Goal: Check status: Check status

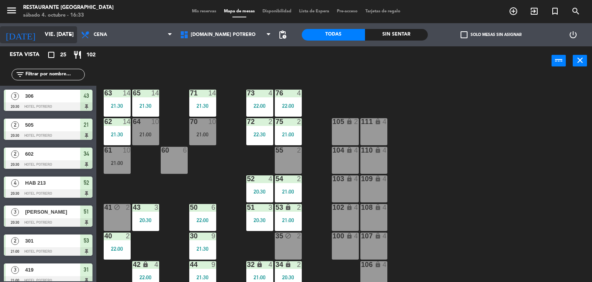
click at [63, 34] on input "vie. [DATE]" at bounding box center [77, 35] width 73 height 14
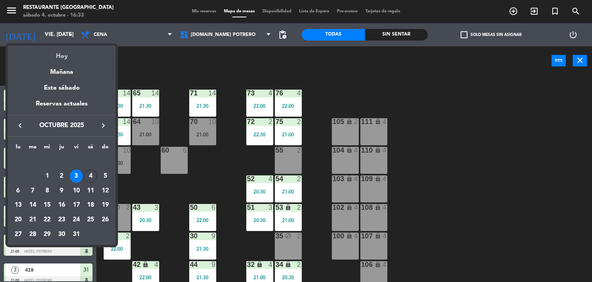
click at [72, 58] on div "Hoy" at bounding box center [62, 54] width 108 height 16
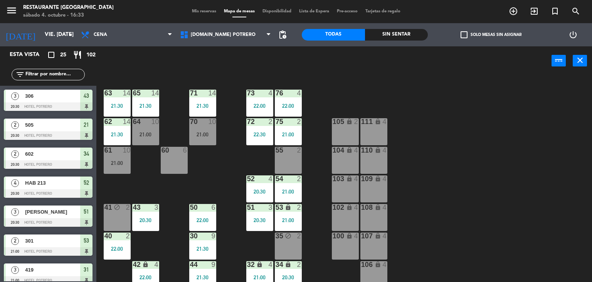
type input "sáb. [DATE]"
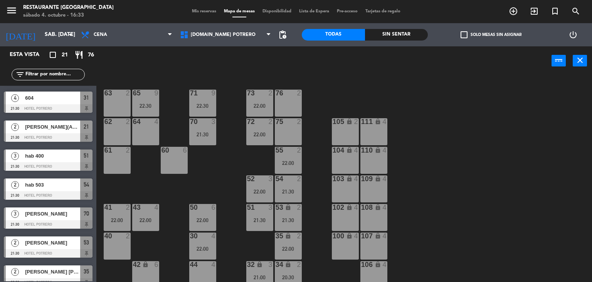
scroll to position [150, 0]
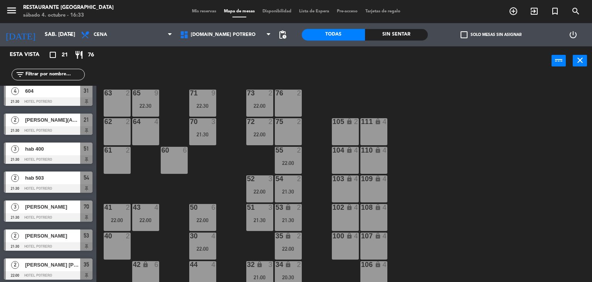
click at [64, 118] on span "[PERSON_NAME](ALOJ) 502" at bounding box center [52, 120] width 55 height 8
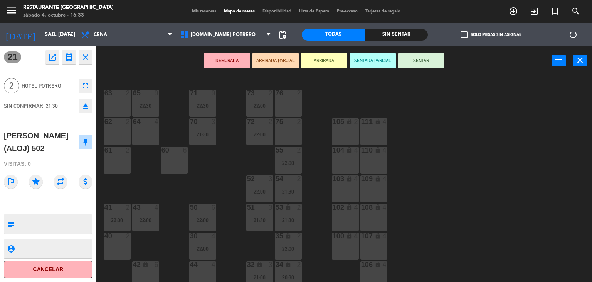
click at [118, 190] on div "65 9 22:30 71 9 22:30 73 2 22:00 76 2 63 2 64 4 62 2 70 3 21:30 72 2 22:00 75 2…" at bounding box center [347, 179] width 490 height 206
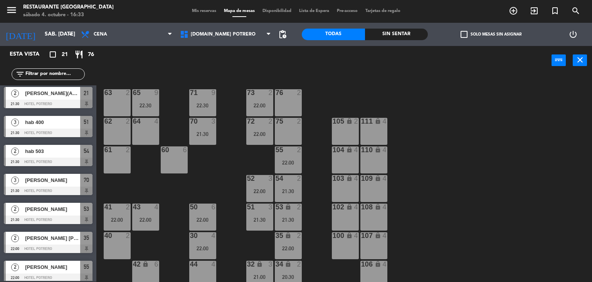
scroll to position [177, 0]
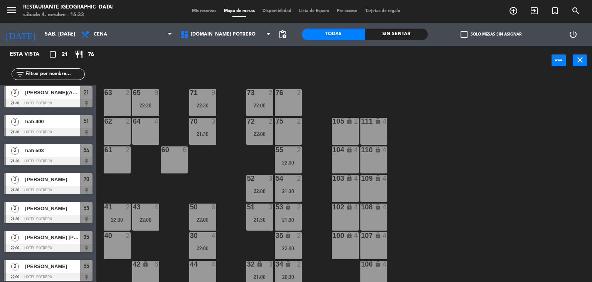
click at [58, 180] on span "[PERSON_NAME]" at bounding box center [52, 179] width 55 height 8
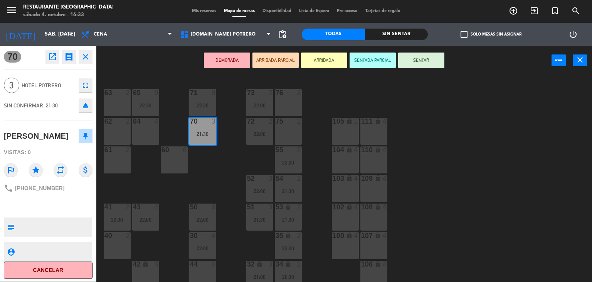
click at [135, 183] on div "65 9 22:30 71 9 22:30 73 2 22:00 76 2 63 2 64 4 62 2 70 3 21:30 72 2 22:00 75 2…" at bounding box center [347, 178] width 490 height 206
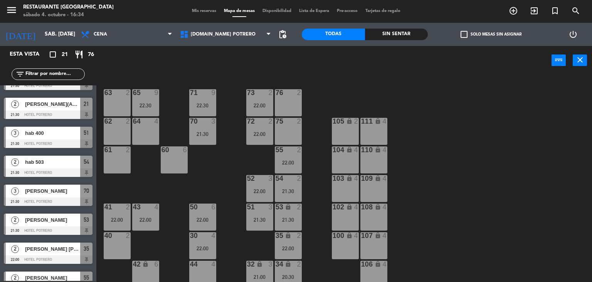
scroll to position [165, 0]
click at [53, 218] on span "[PERSON_NAME]" at bounding box center [52, 220] width 55 height 8
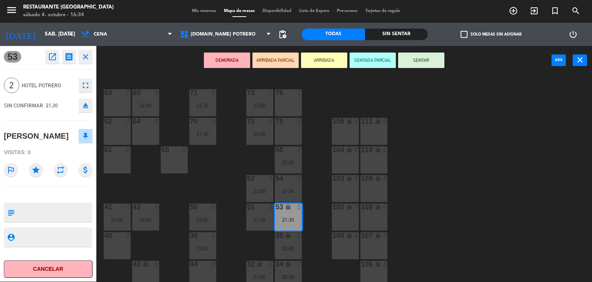
click at [137, 191] on div "65 9 22:30 71 9 22:30 73 2 22:00 76 2 63 2 64 4 62 2 70 3 21:30 72 2 22:00 75 2…" at bounding box center [347, 178] width 490 height 206
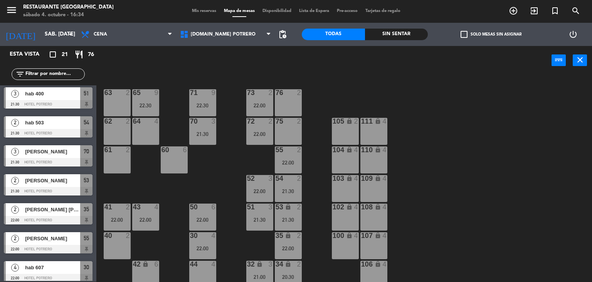
scroll to position [205, 0]
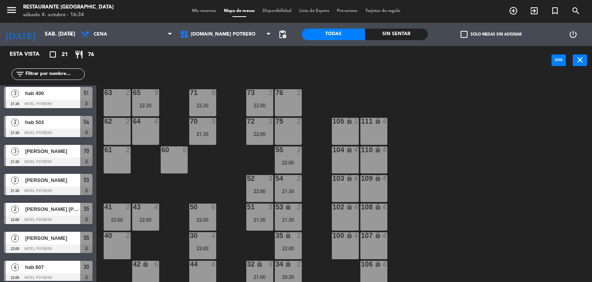
click at [63, 213] on div "[PERSON_NAME] [PERSON_NAME]" at bounding box center [52, 208] width 56 height 13
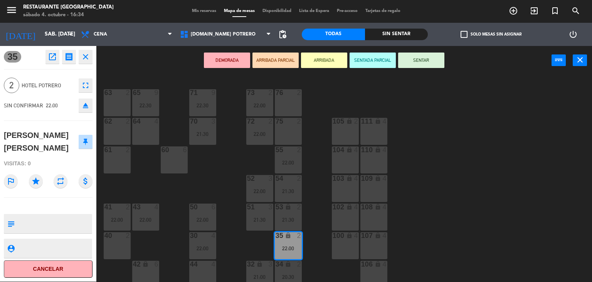
click at [128, 184] on div "65 9 22:30 71 9 22:30 73 2 22:00 76 2 63 2 64 4 62 2 70 3 21:30 72 2 22:00 75 2…" at bounding box center [347, 178] width 490 height 206
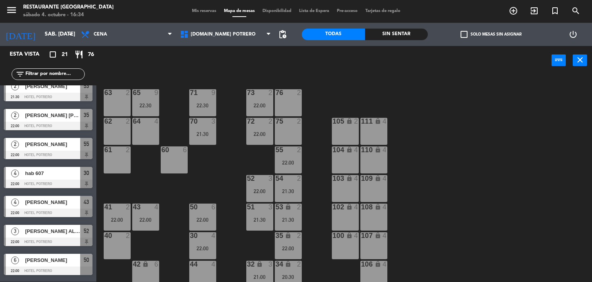
scroll to position [349, 0]
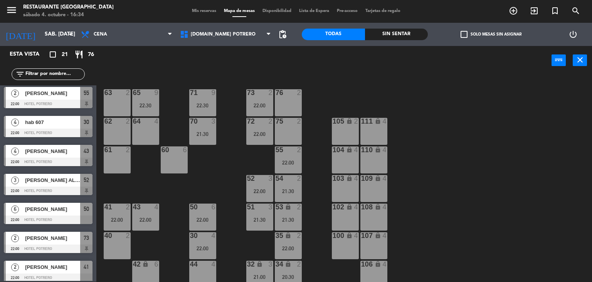
click at [69, 189] on div at bounding box center [48, 190] width 89 height 8
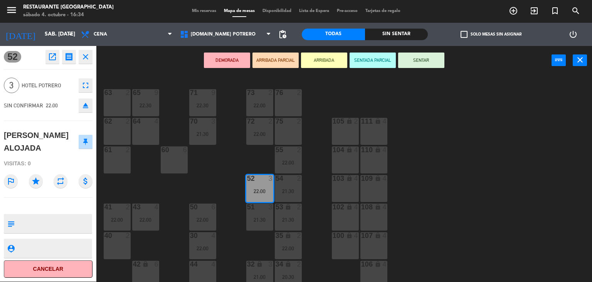
click at [116, 187] on div "65 9 22:30 71 9 22:30 73 2 22:00 76 2 63 2 64 4 62 2 70 3 21:30 72 2 22:00 75 2…" at bounding box center [347, 178] width 490 height 206
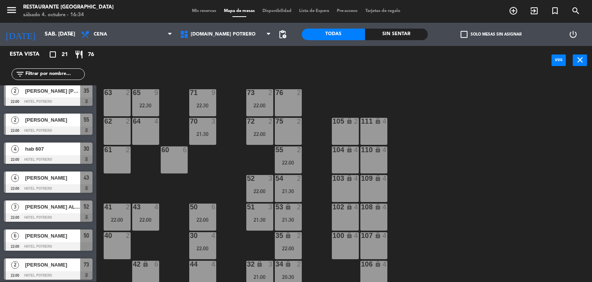
scroll to position [346, 0]
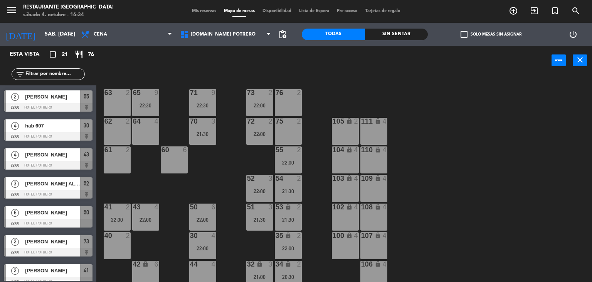
click at [51, 213] on span "[PERSON_NAME]" at bounding box center [52, 212] width 55 height 8
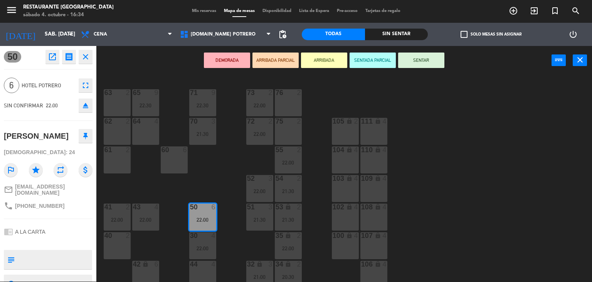
click at [111, 194] on div "65 9 22:30 71 9 22:30 73 2 22:00 76 2 63 2 64 4 62 2 70 3 21:30 72 2 22:00 75 2…" at bounding box center [347, 178] width 490 height 206
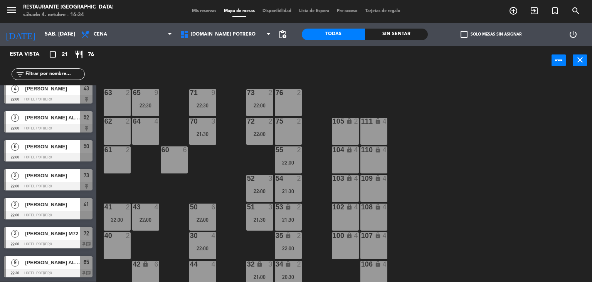
scroll to position [412, 0]
click at [62, 263] on span "[PERSON_NAME] ALO 23:00" at bounding box center [52, 262] width 55 height 8
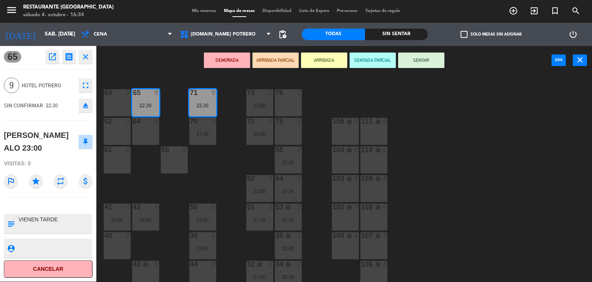
click at [170, 183] on div "65 9 22:30 71 9 22:30 73 2 22:00 76 2 63 2 64 4 62 2 70 3 21:30 72 2 22:00 75 2…" at bounding box center [347, 178] width 490 height 206
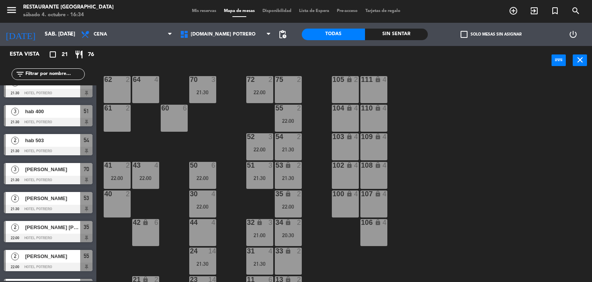
scroll to position [91, 0]
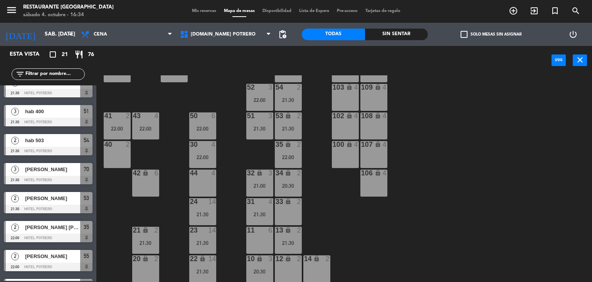
click at [197, 149] on div "30 4 22:00" at bounding box center [202, 154] width 27 height 27
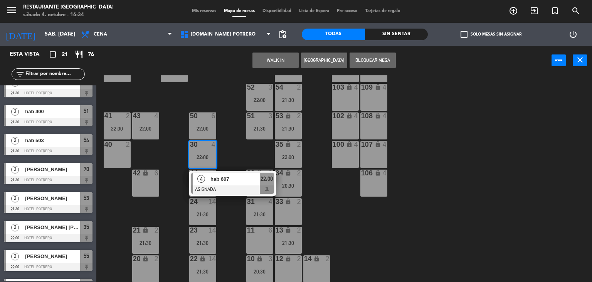
click at [238, 151] on div "65 9 22:30 71 9 22:30 73 2 22:00 76 2 63 2 64 4 62 2 70 3 21:30 72 2 22:00 75 2…" at bounding box center [347, 178] width 490 height 206
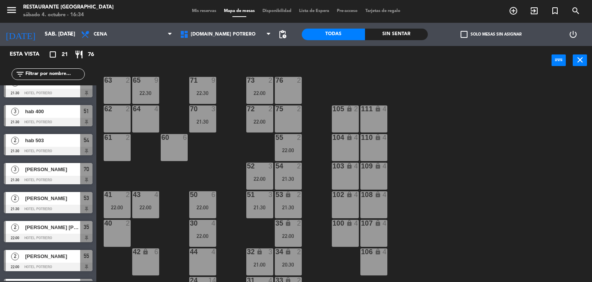
scroll to position [0, 0]
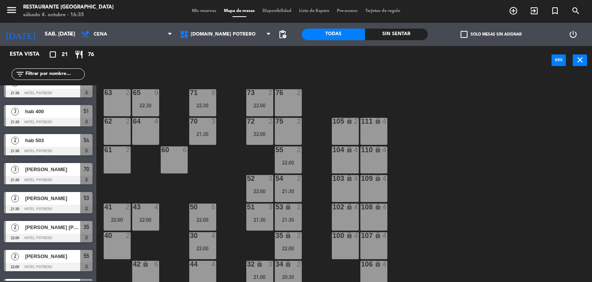
click at [206, 68] on div "power_input close" at bounding box center [324, 60] width 456 height 29
click at [226, 79] on div "65 9 22:30 71 9 22:30 73 2 22:00 76 2 63 2 64 4 62 2 70 3 21:30 72 2 22:00 75 2…" at bounding box center [347, 178] width 490 height 206
